Goal: Task Accomplishment & Management: Use online tool/utility

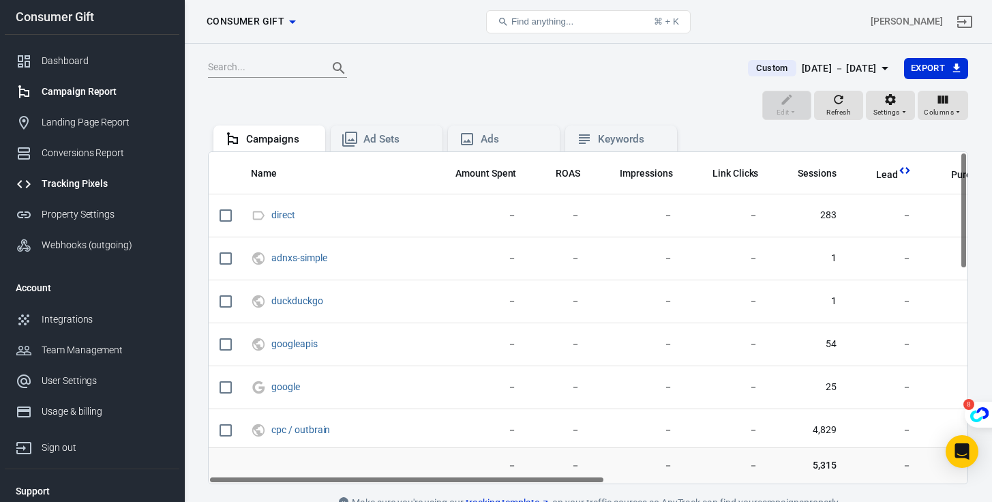
click at [82, 185] on div "Tracking Pixels" at bounding box center [105, 184] width 127 height 14
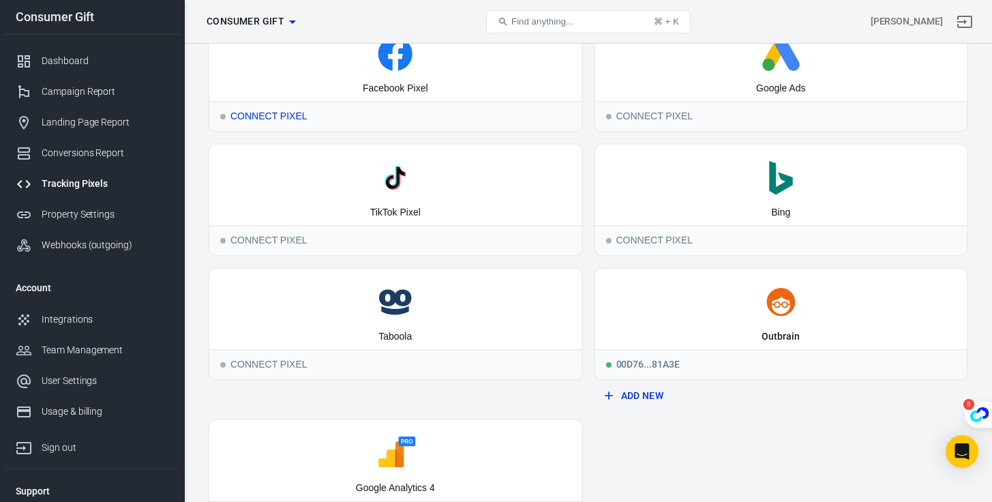
scroll to position [62, 0]
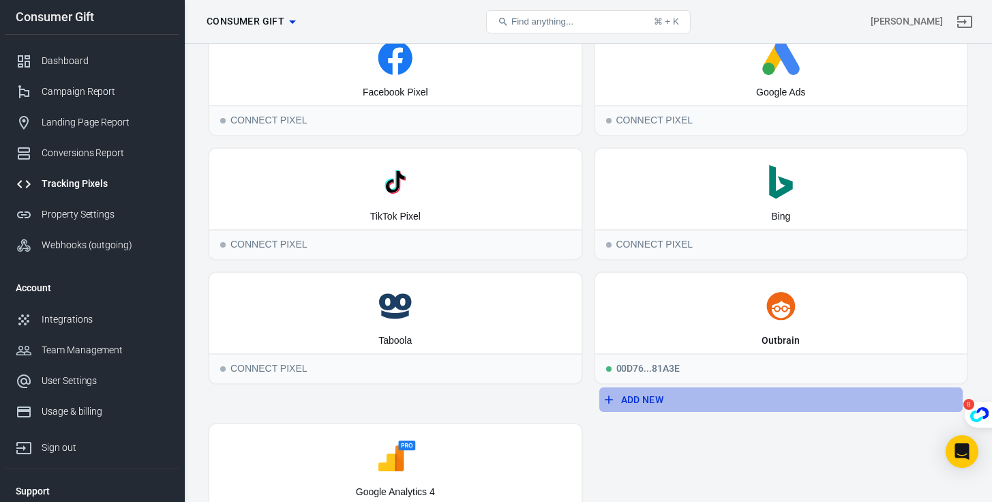
click at [618, 399] on button "Add New" at bounding box center [781, 399] width 364 height 25
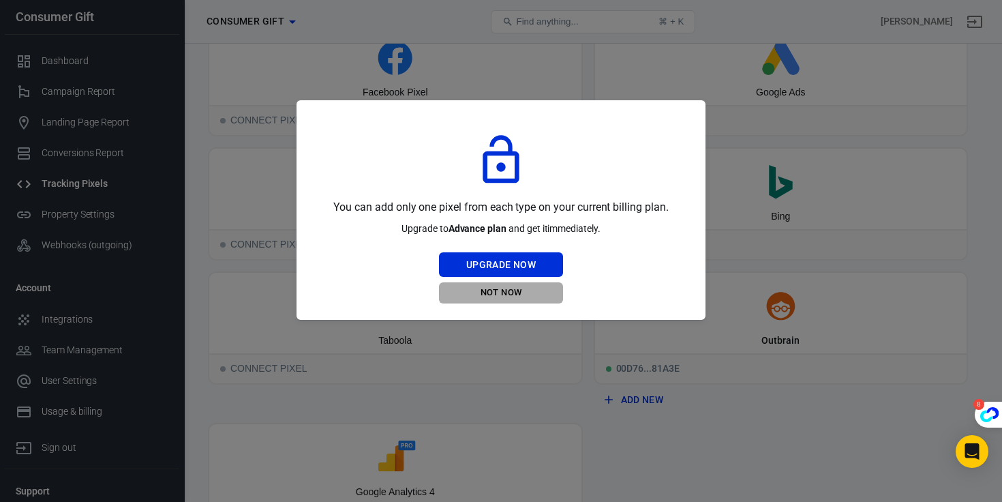
click at [523, 295] on button "Not Now" at bounding box center [501, 292] width 124 height 21
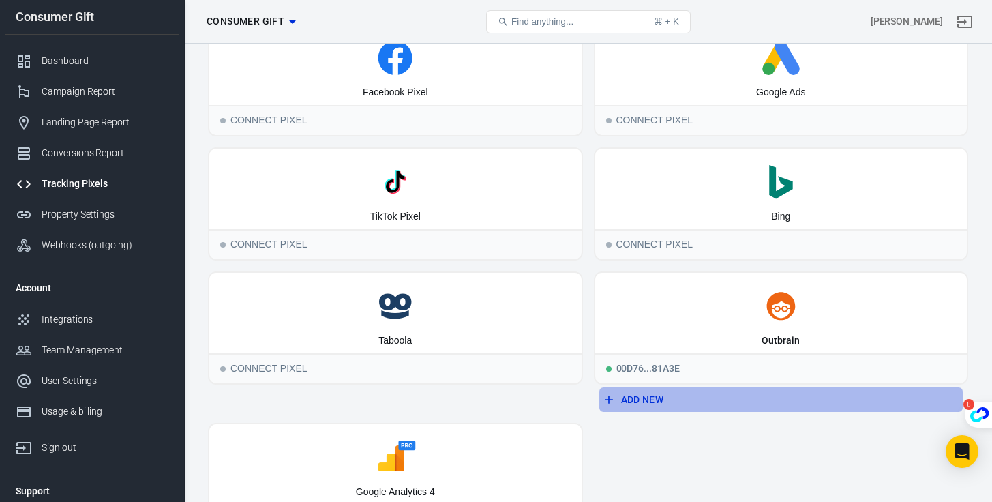
click at [640, 392] on button "Add New" at bounding box center [781, 399] width 364 height 25
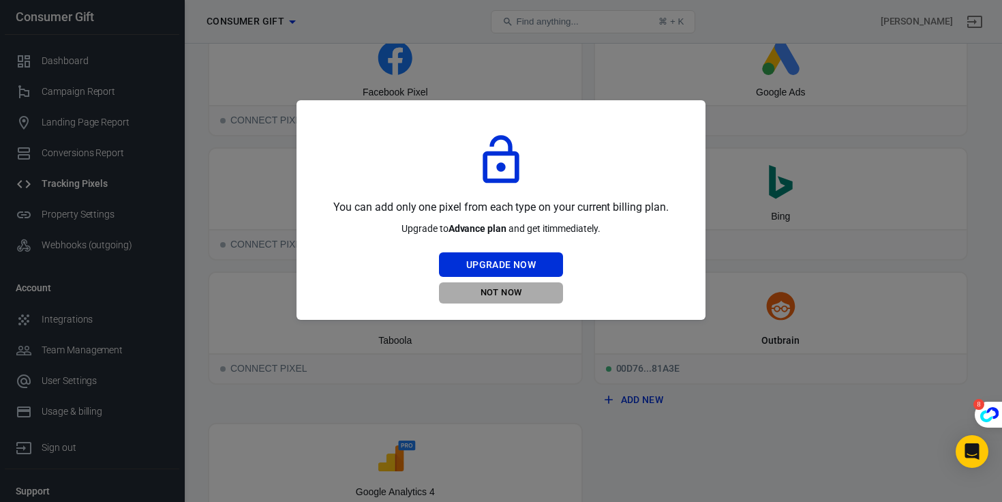
click at [504, 301] on button "Not Now" at bounding box center [501, 292] width 124 height 21
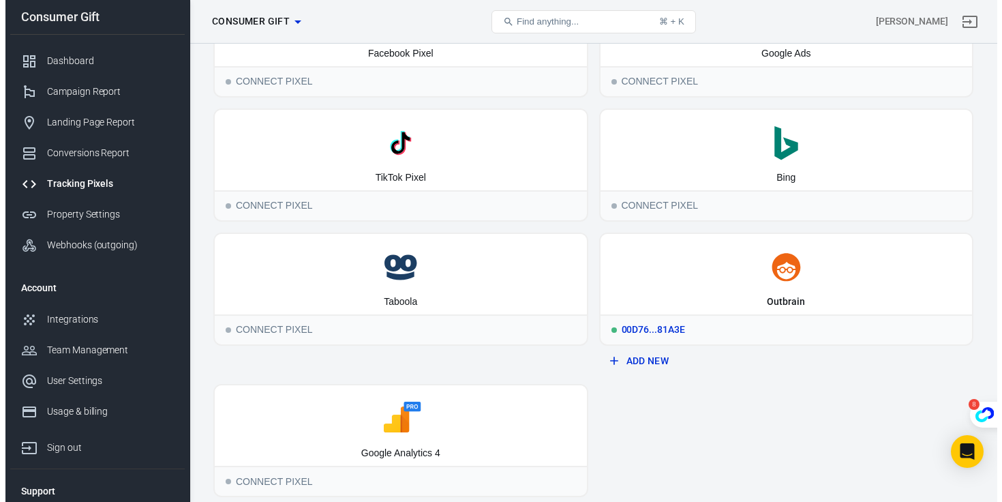
scroll to position [134, 0]
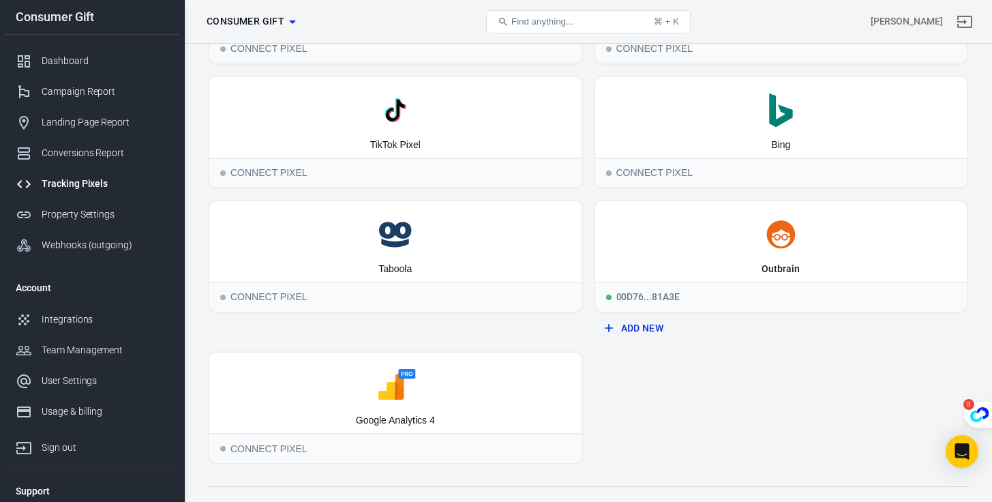
click at [233, 37] on div "Tracking Pixels Consumer Gift" at bounding box center [328, 21] width 254 height 33
click at [233, 20] on span "Consumer Gift" at bounding box center [246, 21] width 78 height 17
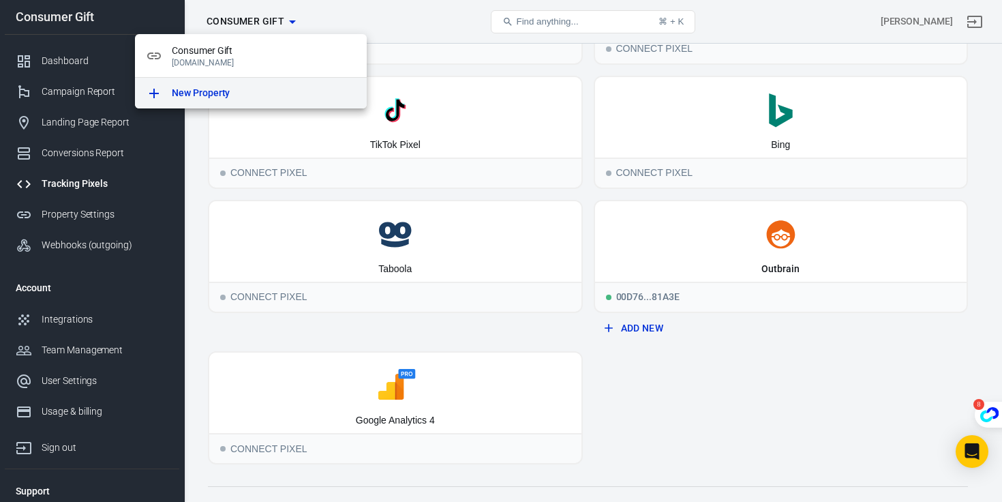
click at [209, 90] on p "New Property" at bounding box center [201, 93] width 58 height 14
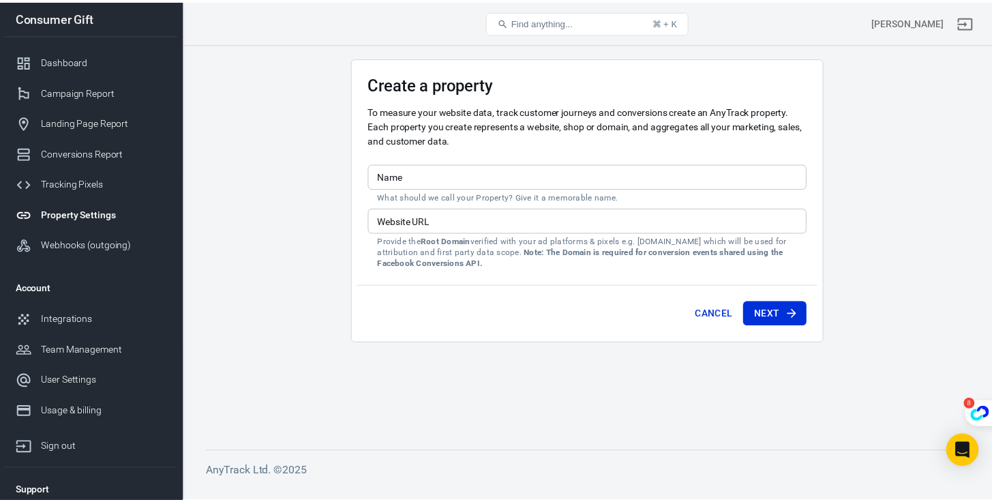
scroll to position [134, 0]
